Goal: Task Accomplishment & Management: Manage account settings

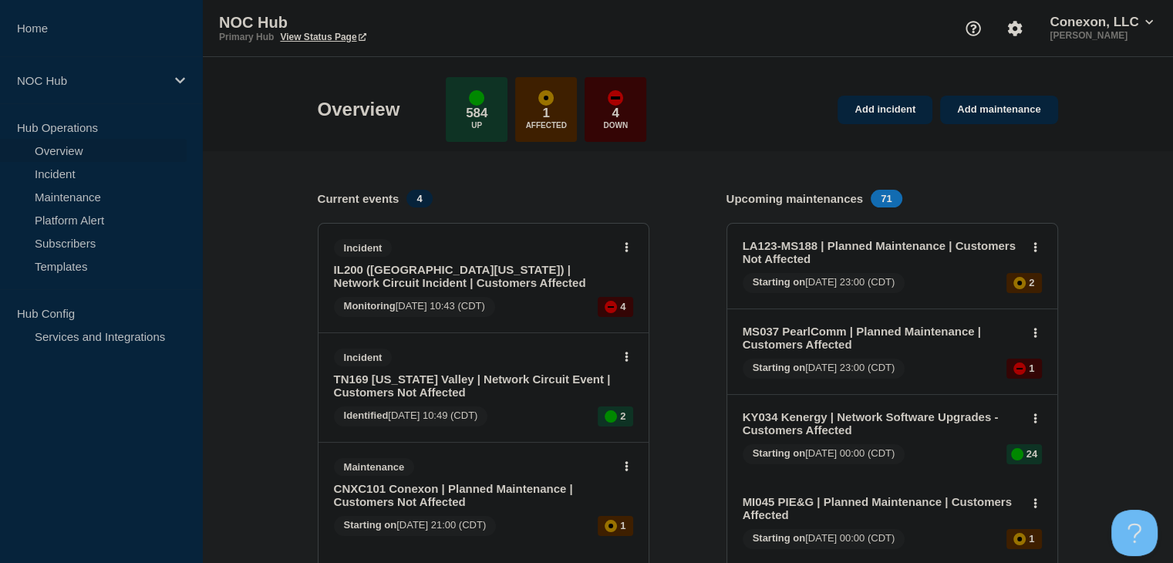
click at [395, 272] on link "IL200 ([GEOGRAPHIC_DATA][US_STATE]) | Network Circuit Incident | Customers Affe…" at bounding box center [473, 276] width 278 height 26
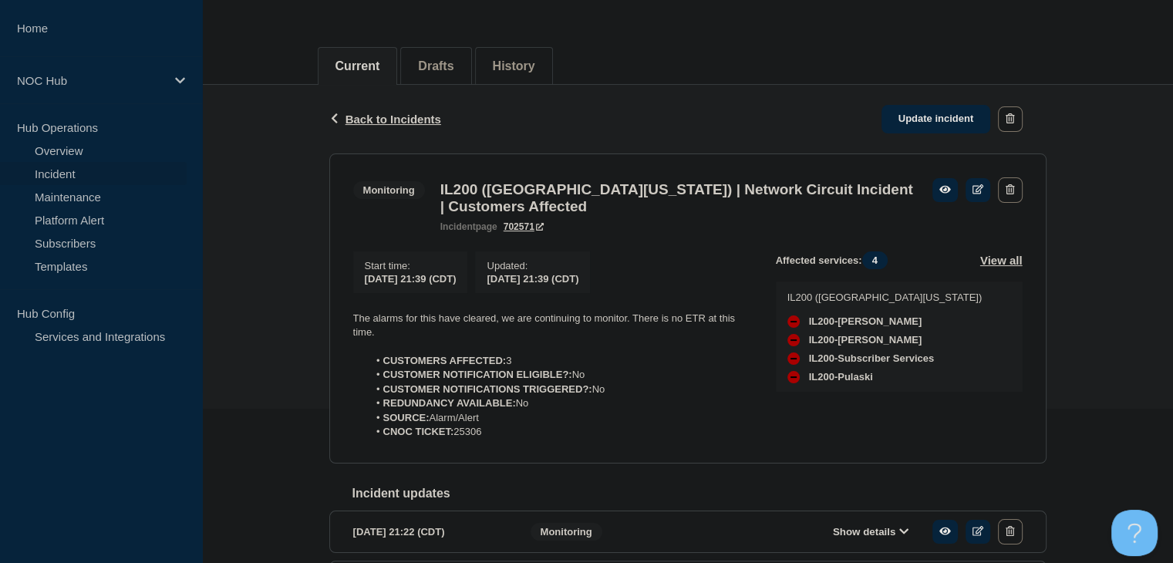
scroll to position [154, 0]
click at [969, 194] on link at bounding box center [978, 190] width 25 height 24
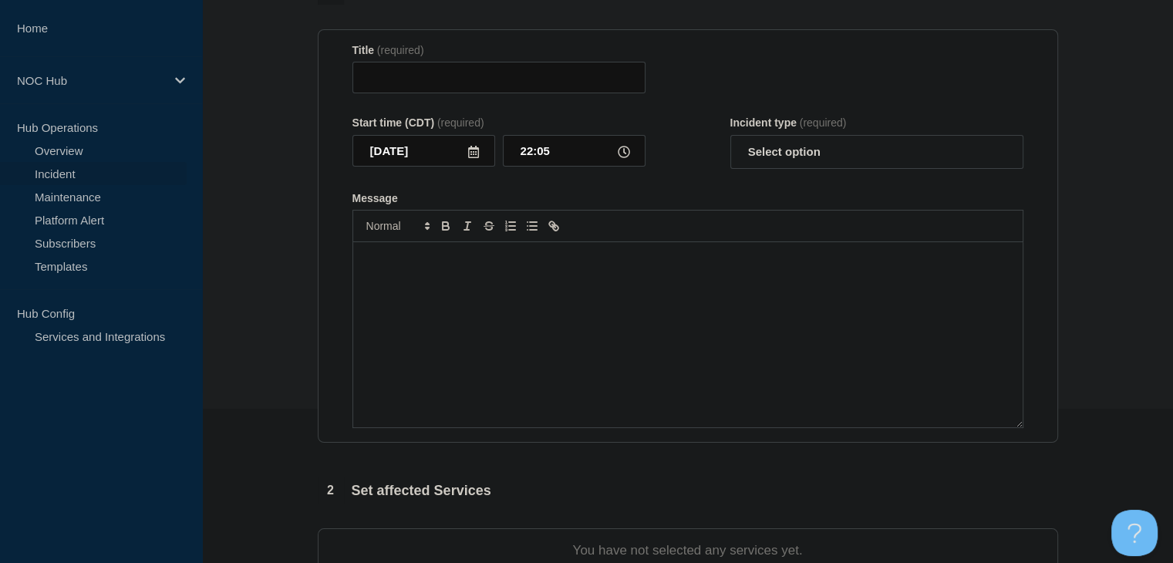
type input "IL200 ([GEOGRAPHIC_DATA][US_STATE]) | Network Circuit Incident | Customers Affe…"
type input "21:39"
select select "monitoring"
radio input "false"
radio input "true"
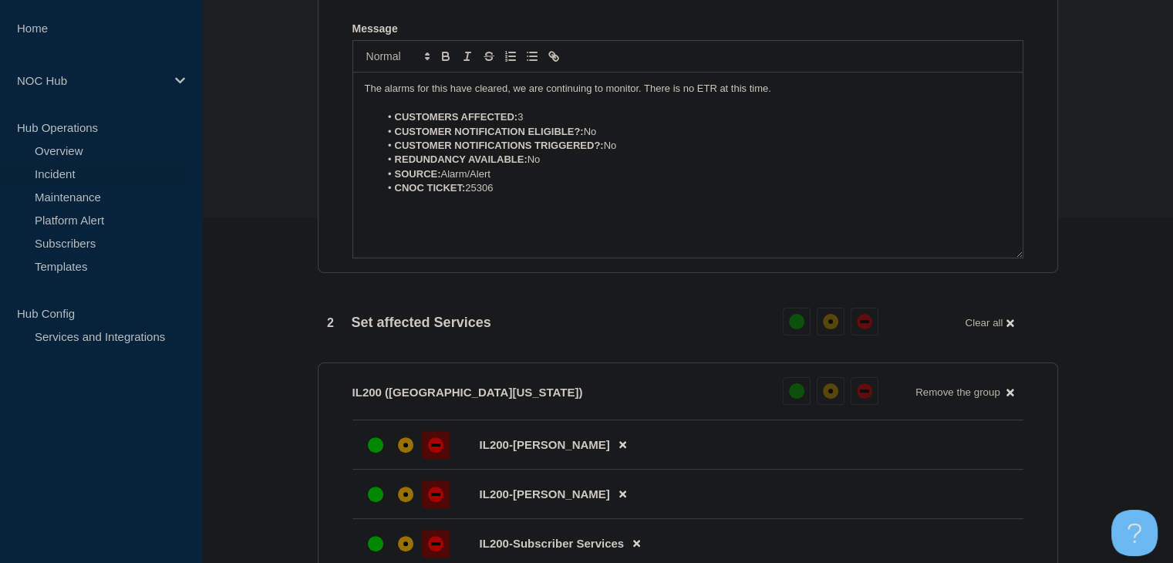
scroll to position [540, 0]
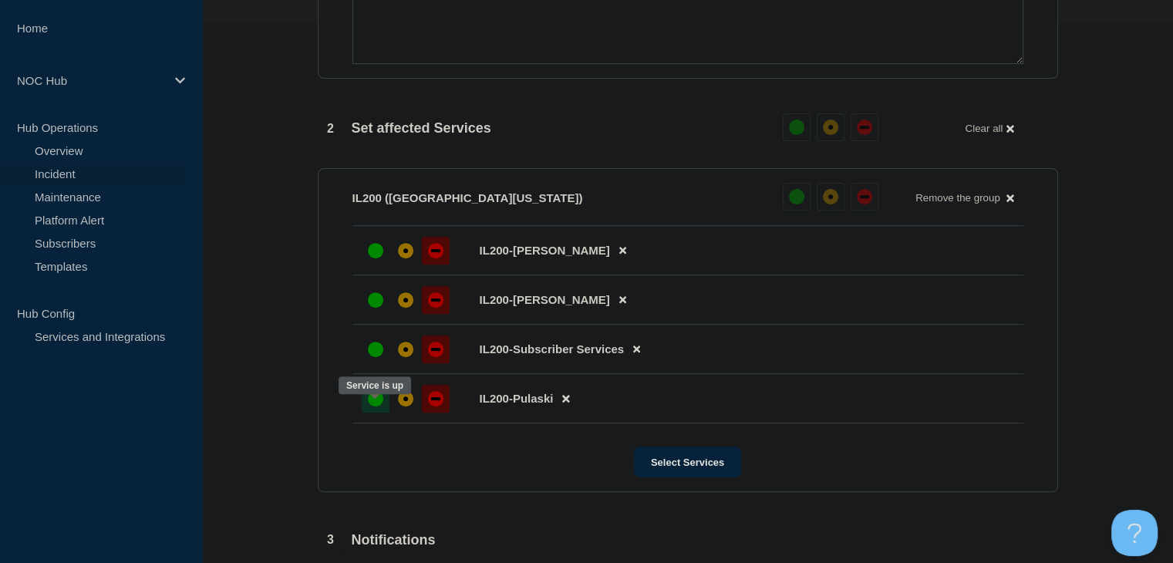
click at [380, 407] on div "up" at bounding box center [375, 398] width 15 height 15
click at [380, 357] on div "up" at bounding box center [375, 349] width 15 height 15
click at [374, 308] on div "up" at bounding box center [375, 299] width 15 height 15
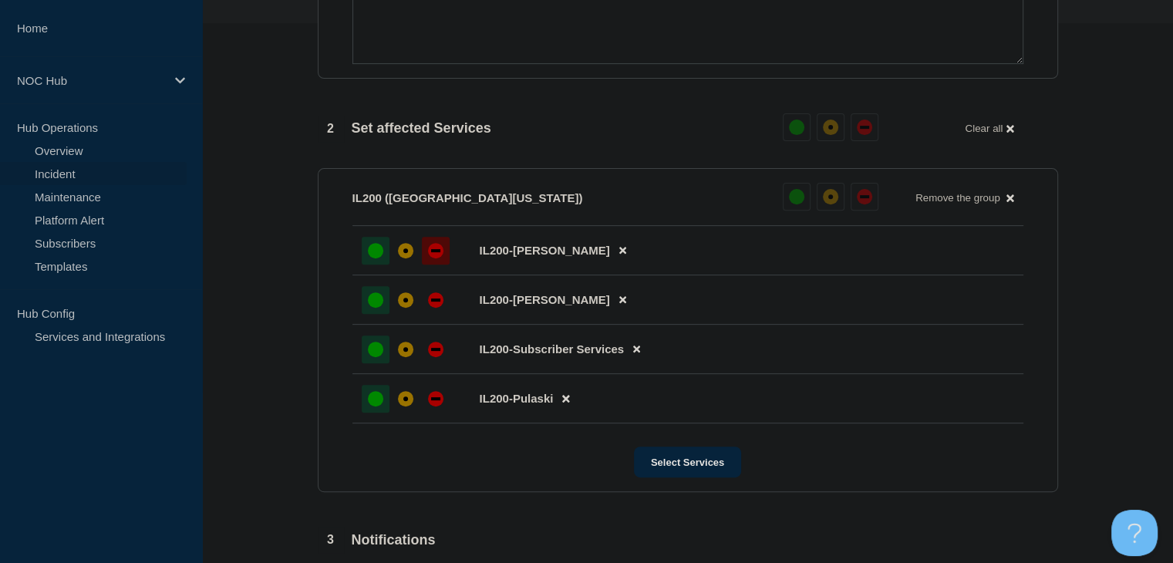
click at [370, 258] on div "up" at bounding box center [375, 250] width 15 height 15
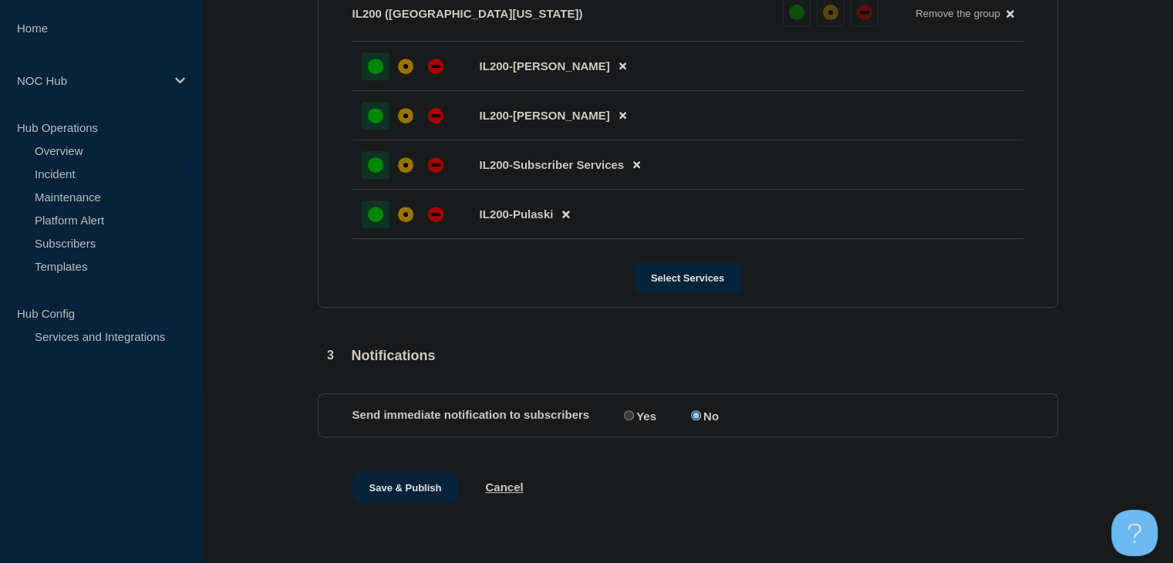
scroll to position [740, 0]
click at [405, 479] on button "Save & Publish" at bounding box center [406, 486] width 106 height 31
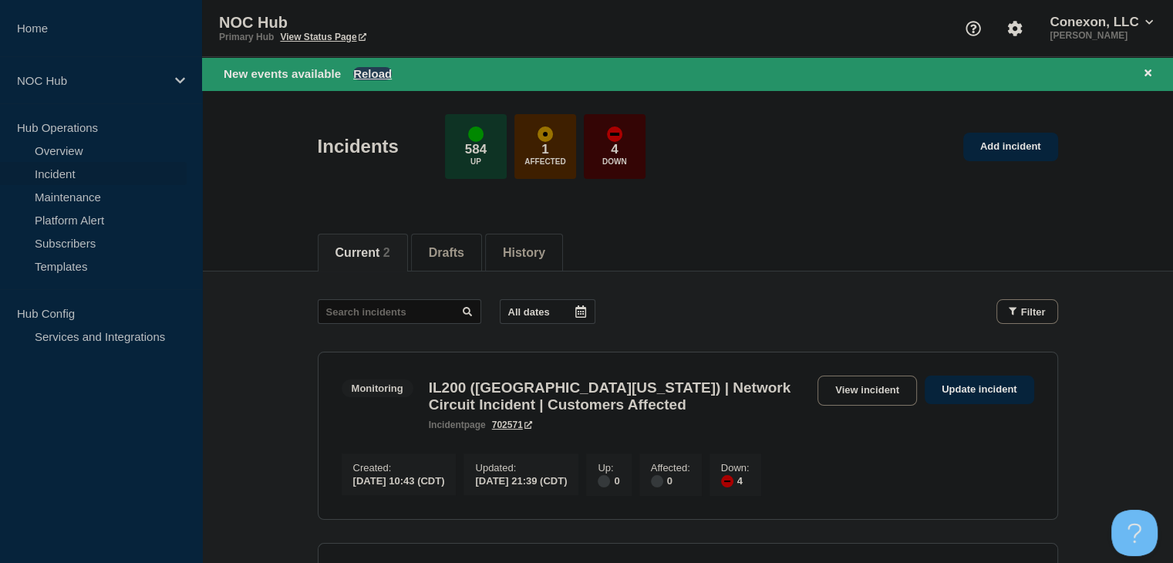
click at [383, 73] on button "Reload" at bounding box center [372, 73] width 39 height 13
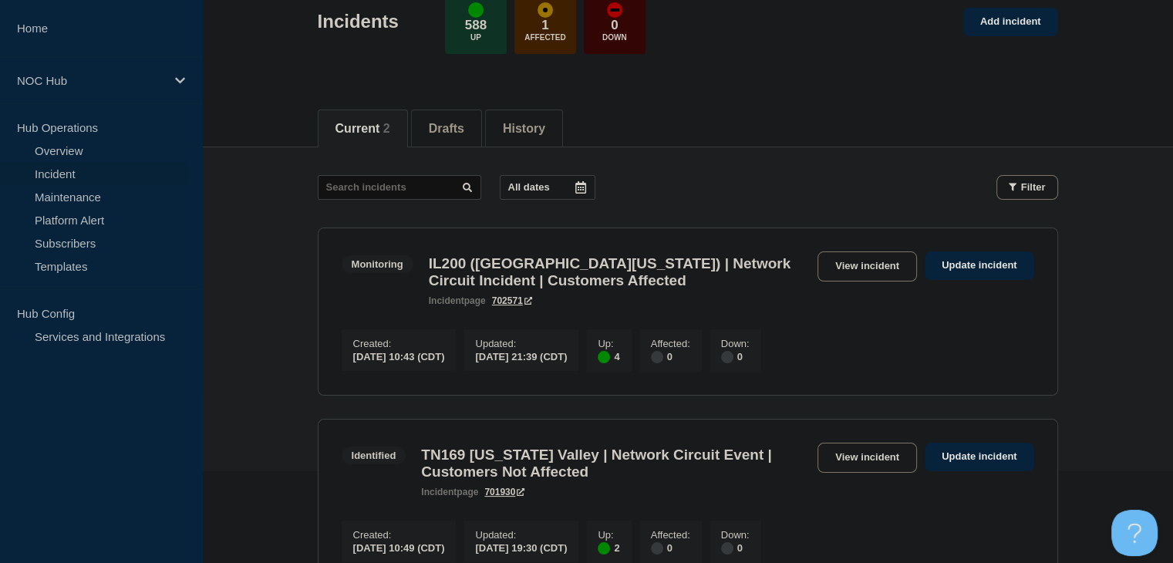
scroll to position [309, 0]
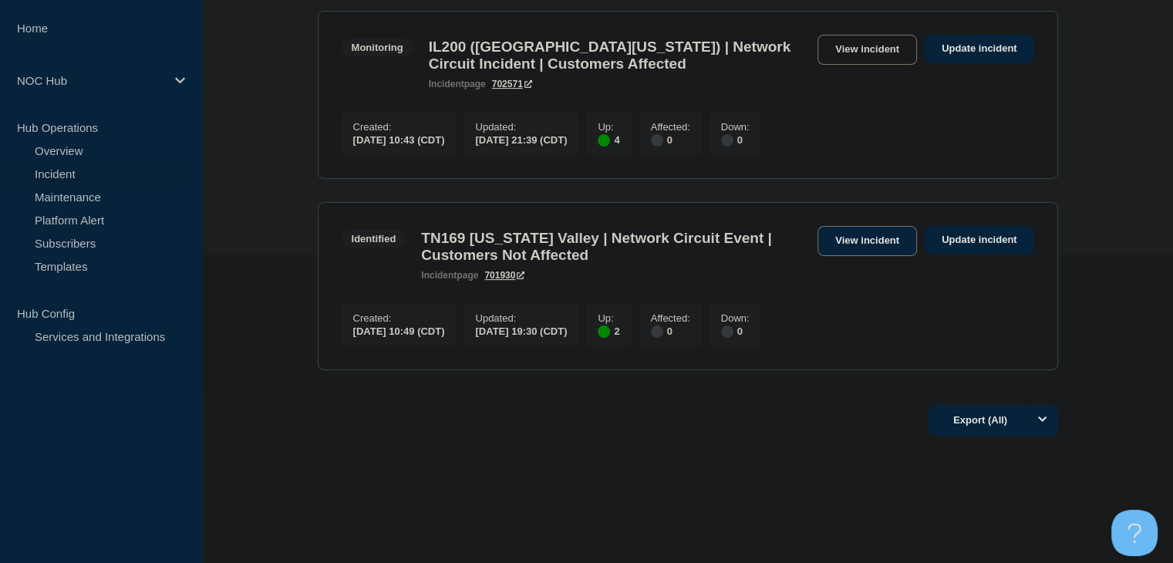
click at [869, 255] on link "View incident" at bounding box center [868, 241] width 100 height 30
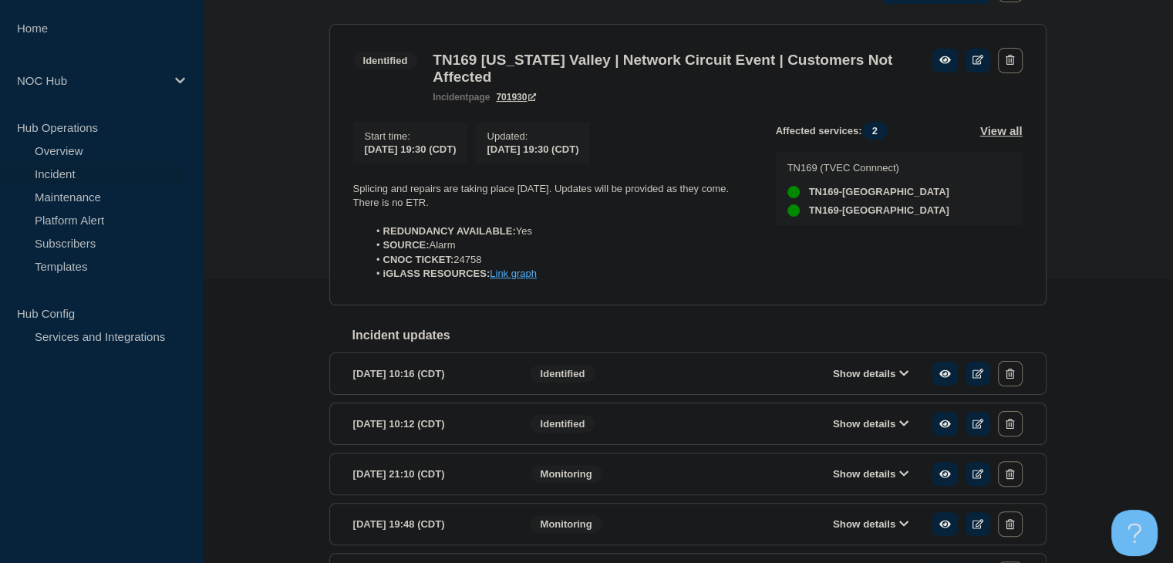
scroll to position [309, 0]
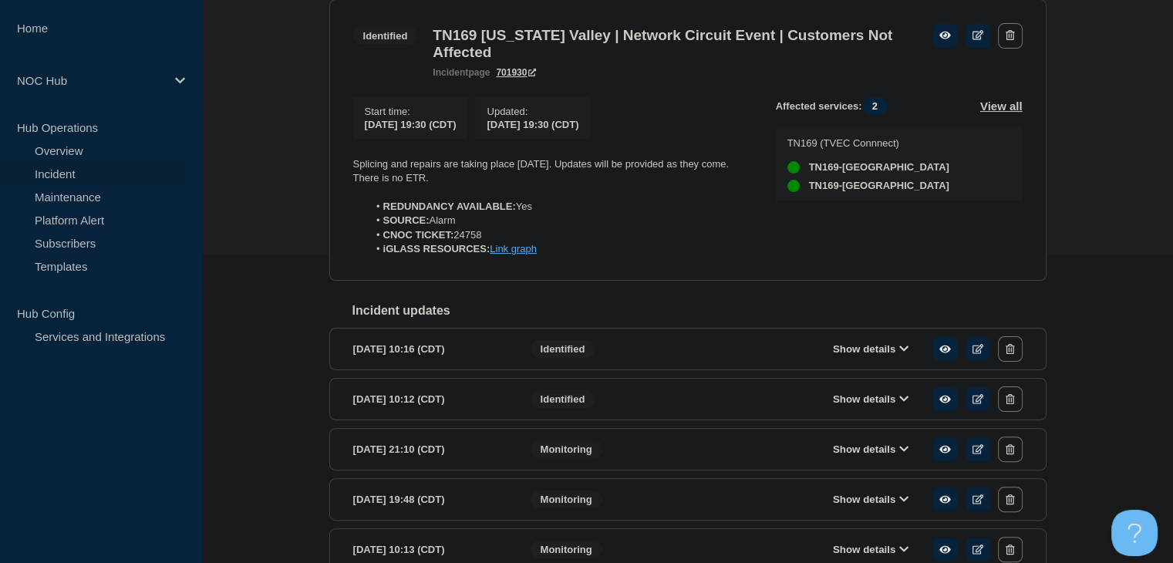
click at [867, 362] on div "Show details" at bounding box center [882, 348] width 282 height 25
click at [865, 356] on button "Show details" at bounding box center [871, 349] width 85 height 13
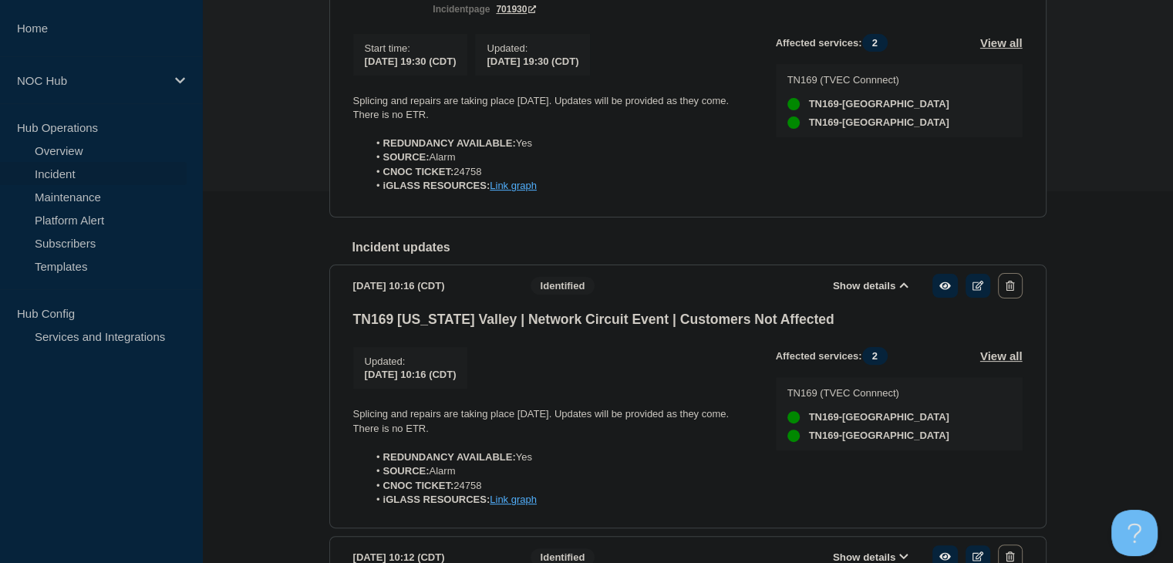
scroll to position [154, 0]
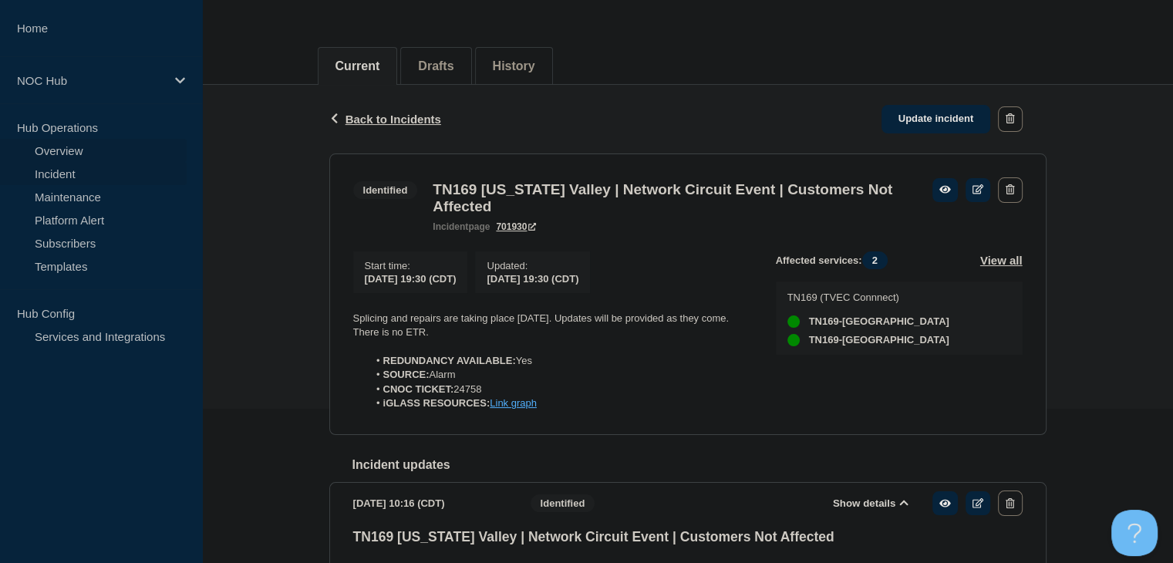
click at [83, 149] on link "Overview" at bounding box center [93, 150] width 187 height 23
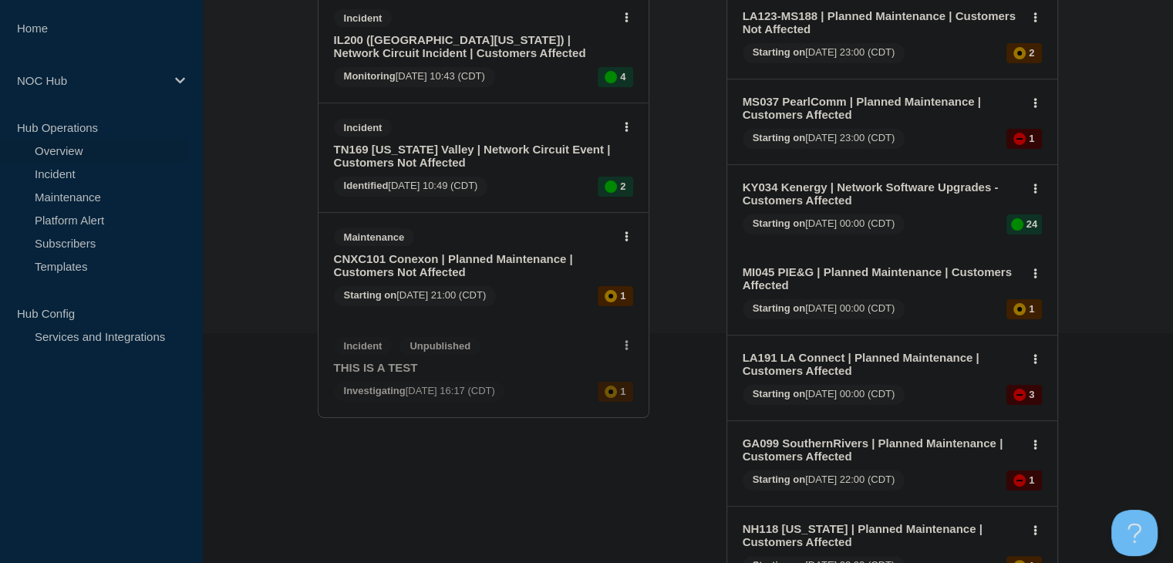
scroll to position [309, 0]
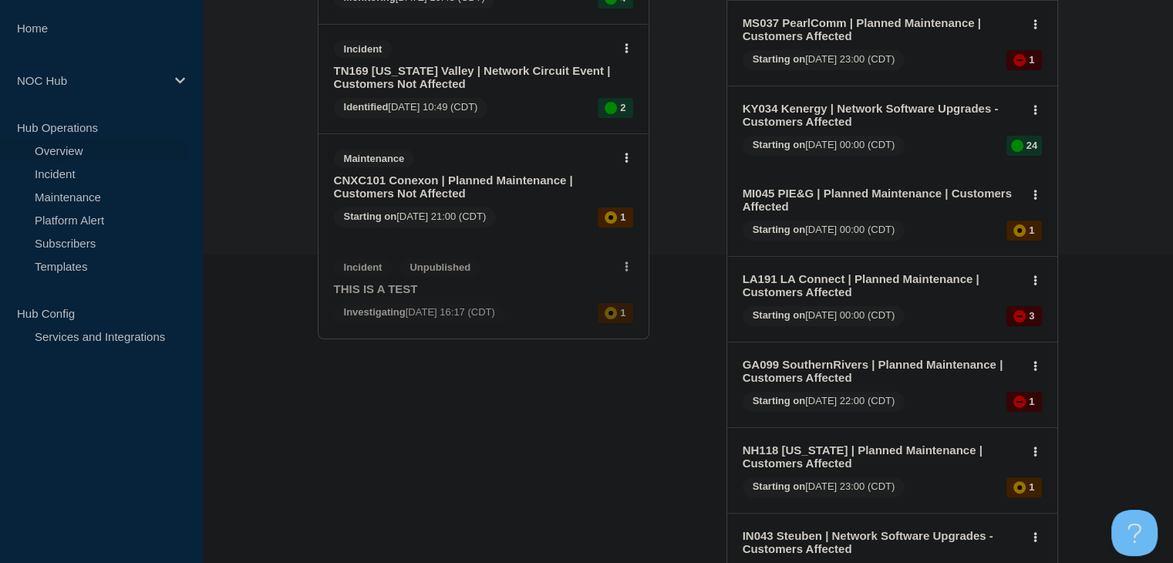
click at [404, 189] on link "CNXC101 Conexon | Planned Maintenance | Customers Not Affected" at bounding box center [473, 187] width 278 height 26
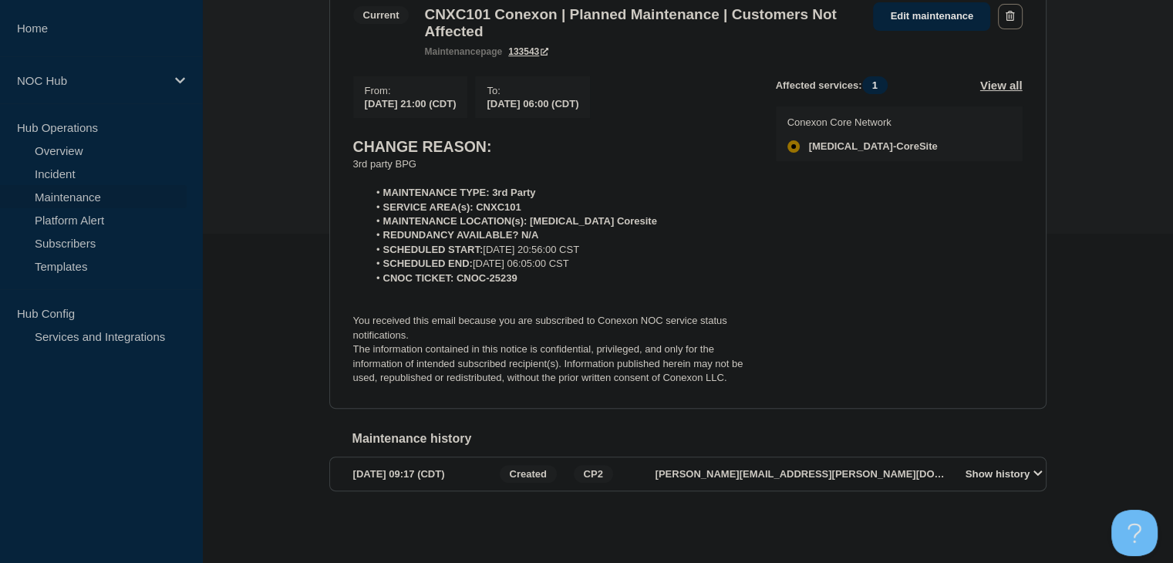
scroll to position [265, 0]
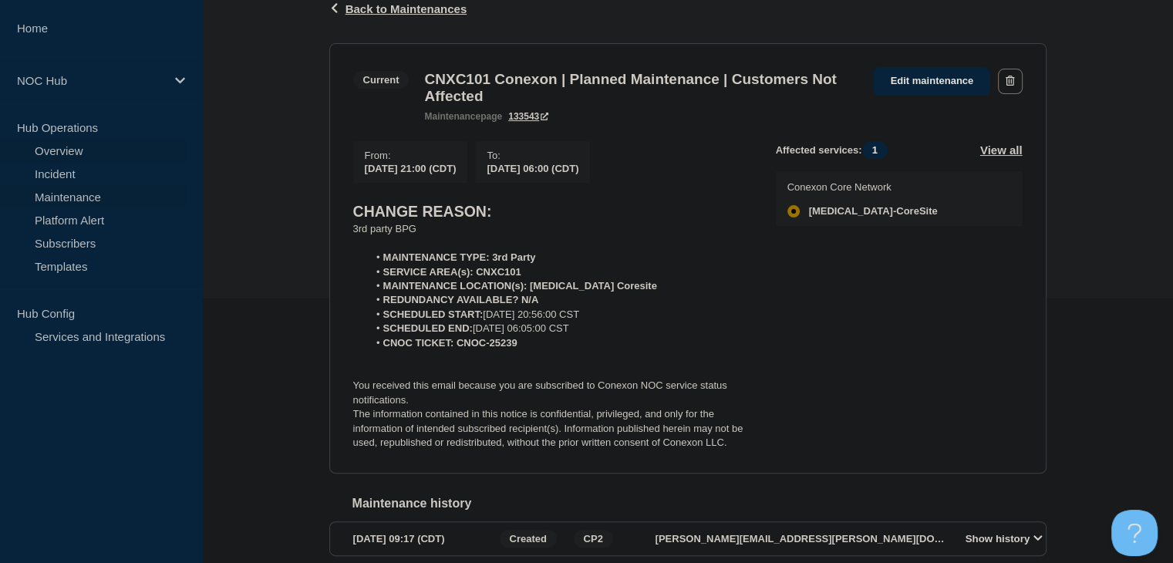
click at [46, 152] on link "Overview" at bounding box center [93, 150] width 187 height 23
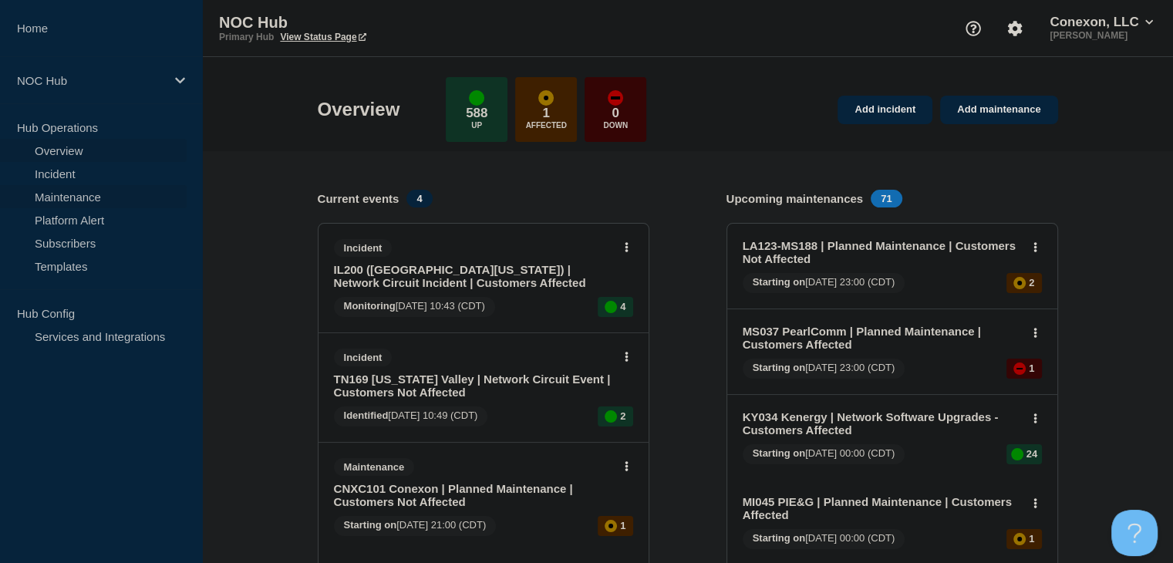
click at [113, 195] on link "Maintenance" at bounding box center [93, 196] width 187 height 23
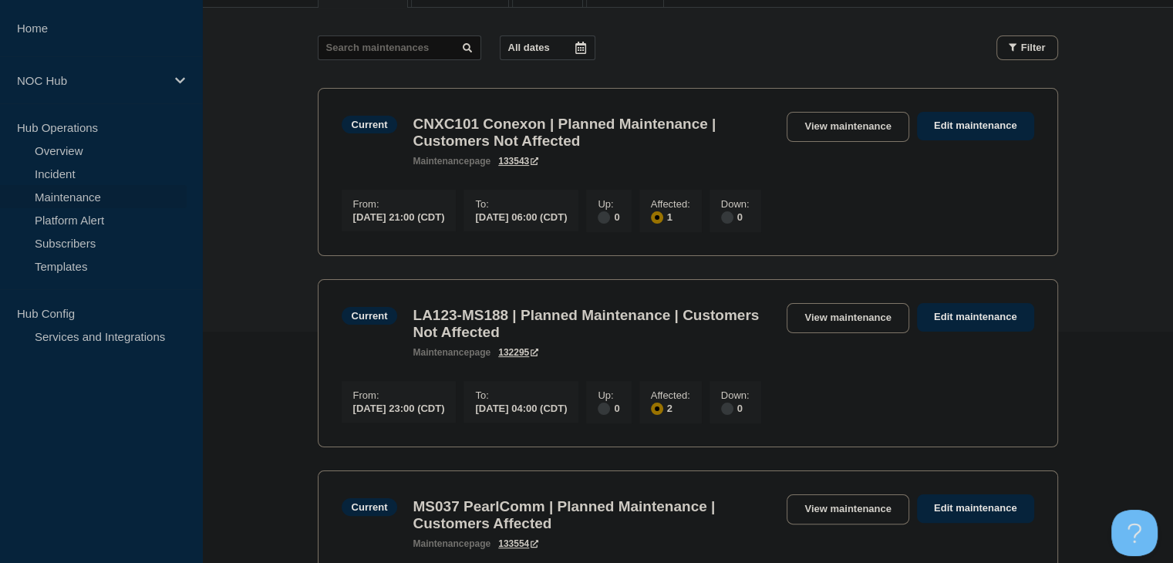
scroll to position [386, 0]
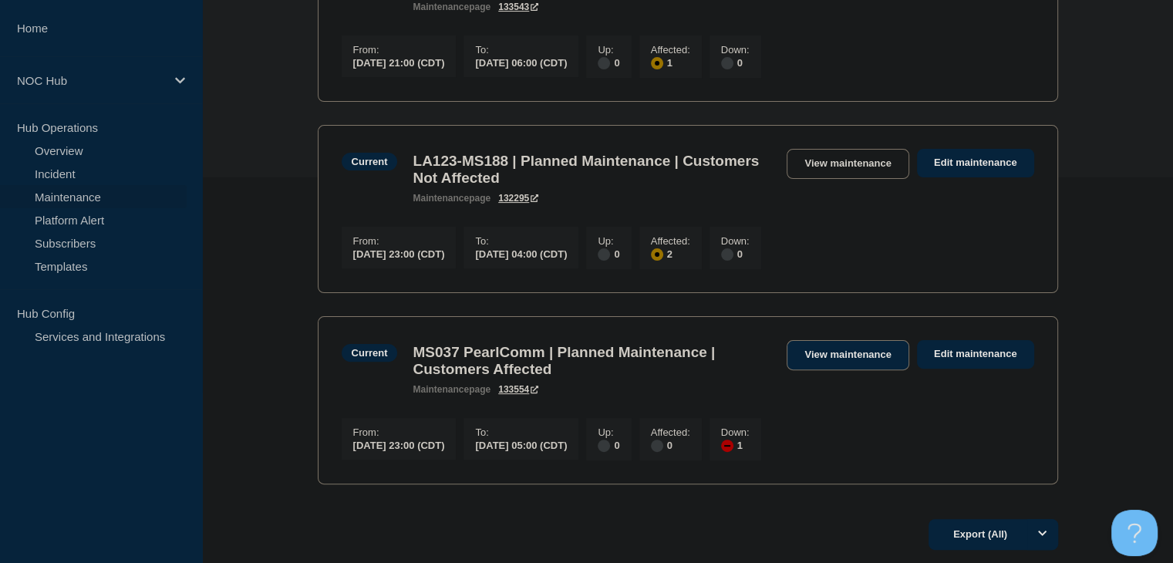
click at [848, 370] on link "View maintenance" at bounding box center [848, 355] width 122 height 30
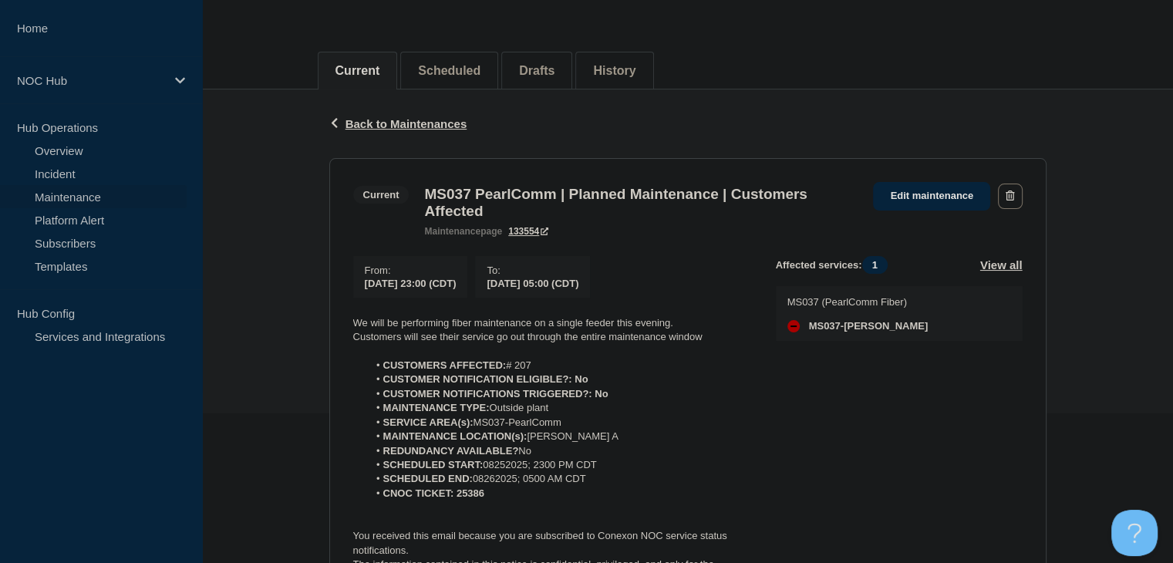
scroll to position [231, 0]
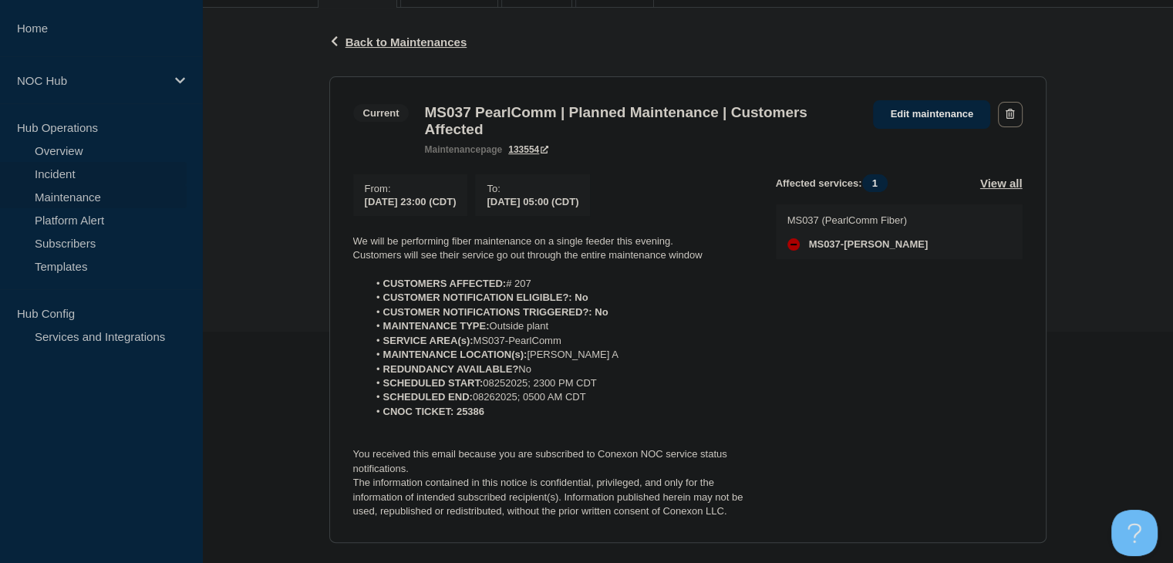
drag, startPoint x: 104, startPoint y: 174, endPoint x: 168, endPoint y: 164, distance: 64.7
click at [104, 174] on link "Incident" at bounding box center [93, 173] width 187 height 23
